Goal: Transaction & Acquisition: Download file/media

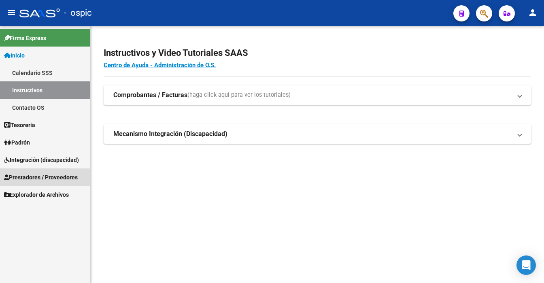
click at [45, 176] on span "Prestadores / Proveedores" at bounding box center [41, 177] width 74 height 9
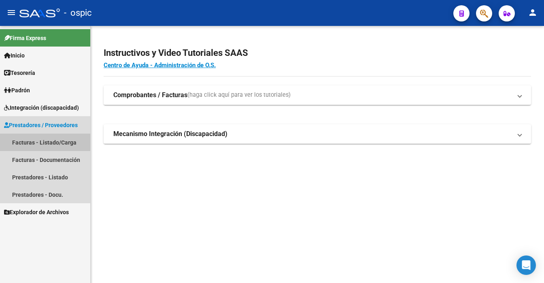
click at [45, 138] on link "Facturas - Listado/Carga" at bounding box center [45, 142] width 90 height 17
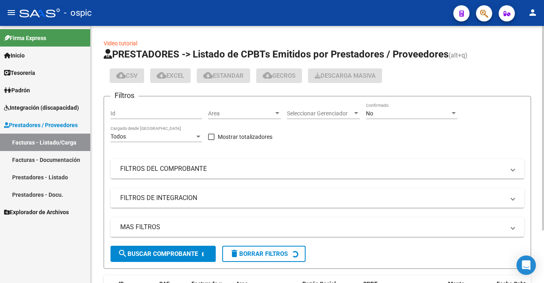
click at [428, 114] on div "No" at bounding box center [408, 113] width 84 height 7
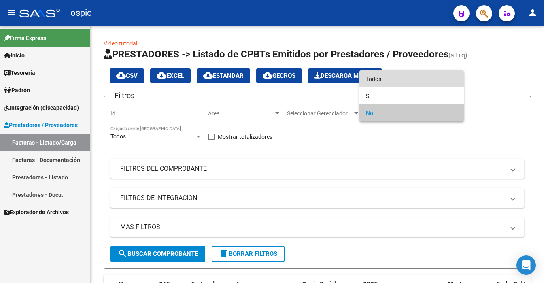
click at [415, 77] on span "Todos" at bounding box center [411, 78] width 91 height 17
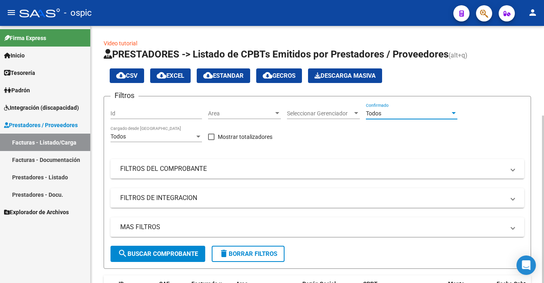
click at [543, 228] on div at bounding box center [543, 154] width 2 height 257
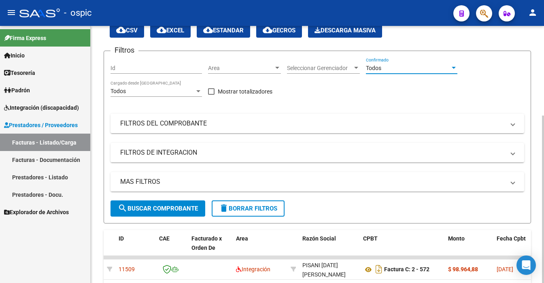
scroll to position [37, 0]
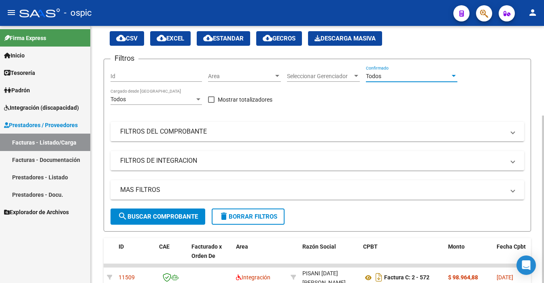
click at [543, 115] on div at bounding box center [543, 198] width 2 height 167
click at [414, 77] on div "Todos" at bounding box center [408, 76] width 84 height 7
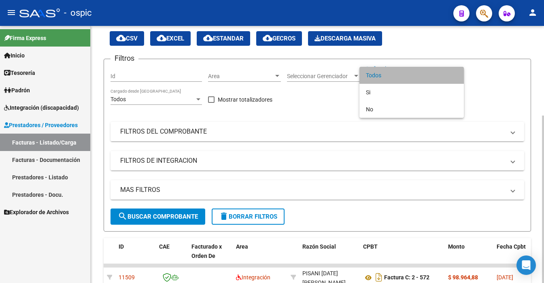
click at [414, 77] on span "Todos" at bounding box center [411, 75] width 91 height 17
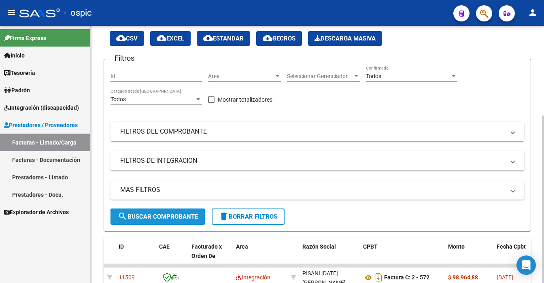
click at [149, 218] on span "search Buscar Comprobante" at bounding box center [158, 216] width 80 height 7
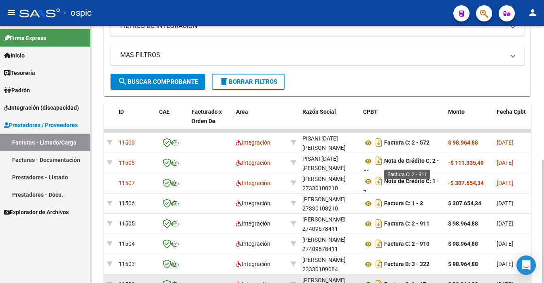
scroll to position [231, 0]
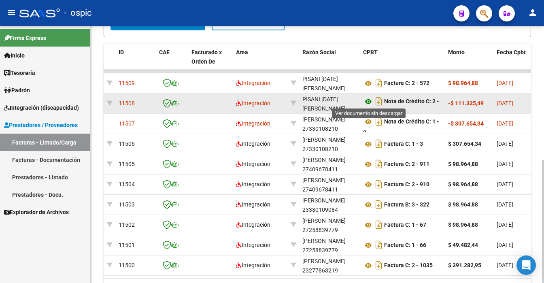
click at [367, 101] on icon at bounding box center [368, 102] width 11 height 10
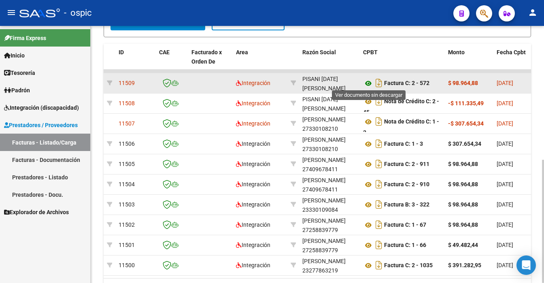
click at [365, 83] on icon at bounding box center [368, 83] width 11 height 10
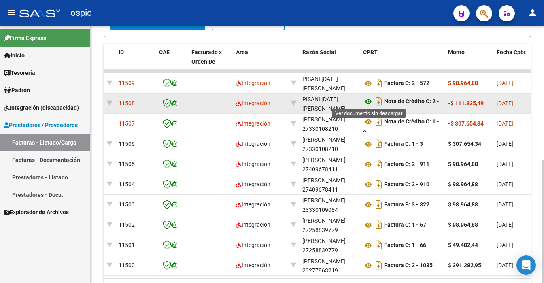
click at [367, 100] on icon at bounding box center [368, 102] width 11 height 10
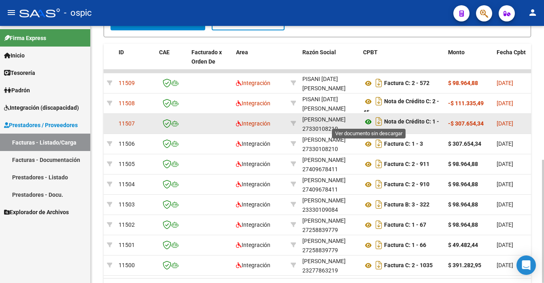
click at [367, 119] on icon at bounding box center [368, 122] width 11 height 10
